Goal: Task Accomplishment & Management: Complete application form

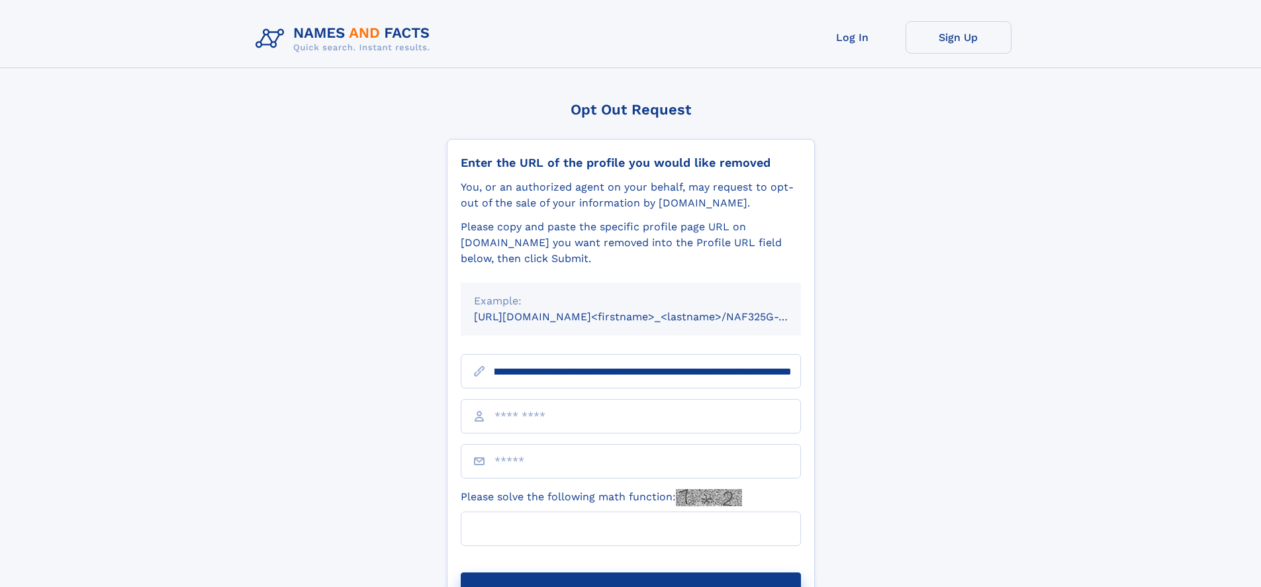
scroll to position [0, 142]
type input "**********"
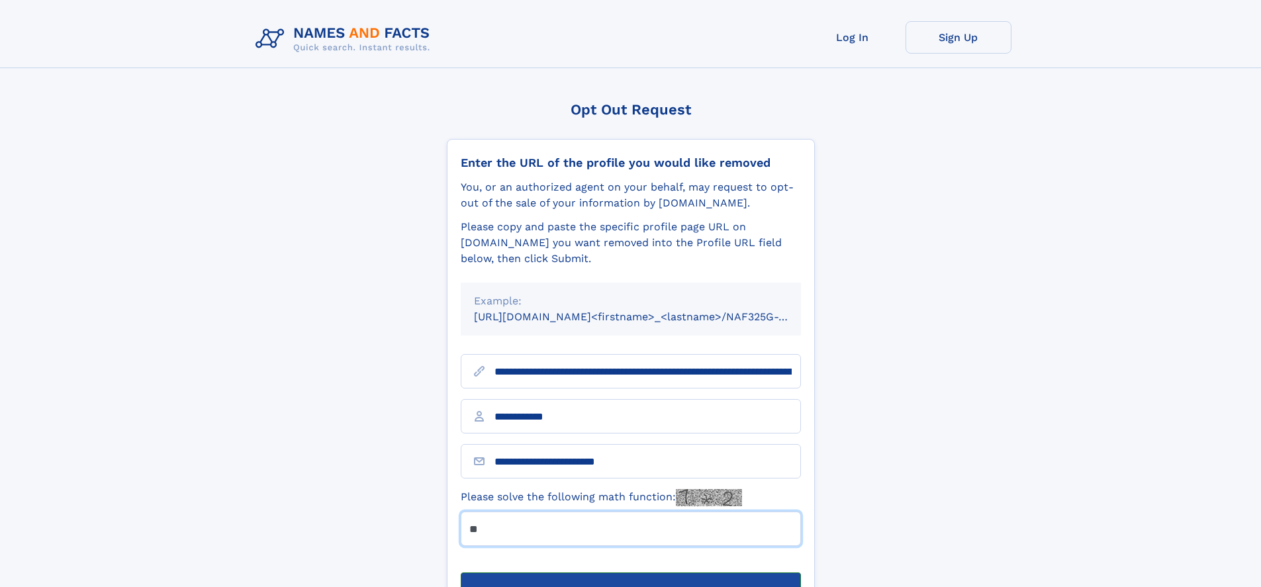
type input "**"
click at [630, 573] on button "Submit Opt Out Request" at bounding box center [631, 594] width 340 height 42
